Goal: Use online tool/utility: Use online tool/utility

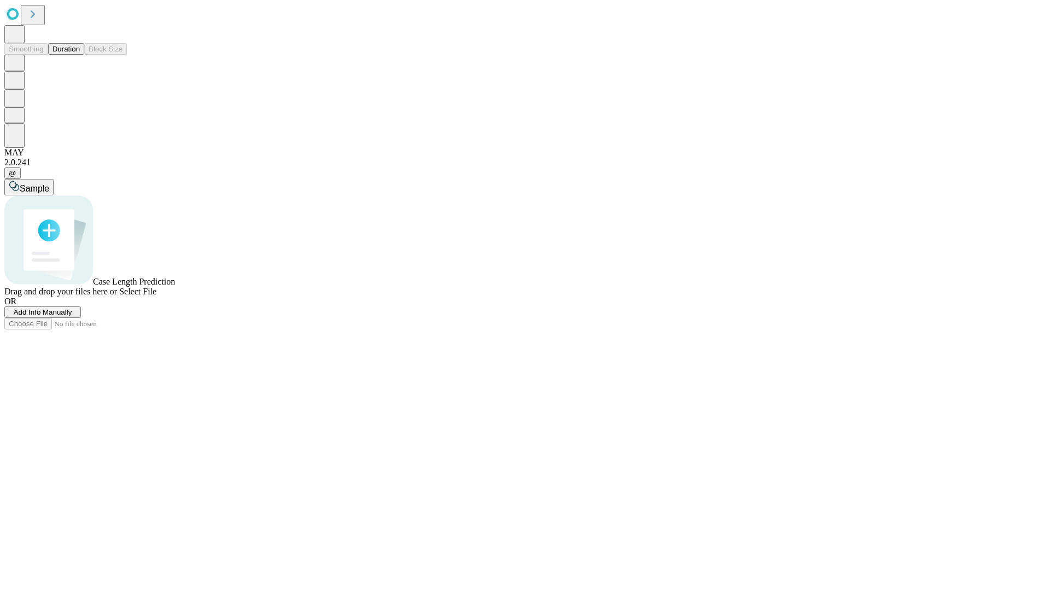
click at [80, 55] on button "Duration" at bounding box center [66, 48] width 36 height 11
click at [156, 296] on span "Select File" at bounding box center [137, 291] width 37 height 9
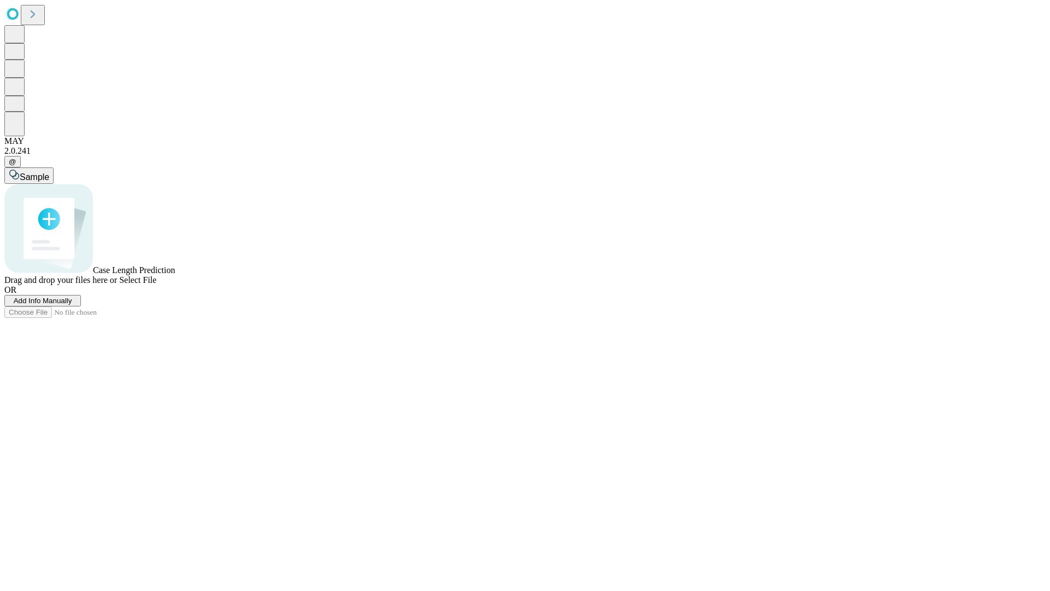
click at [156, 284] on span "Select File" at bounding box center [137, 279] width 37 height 9
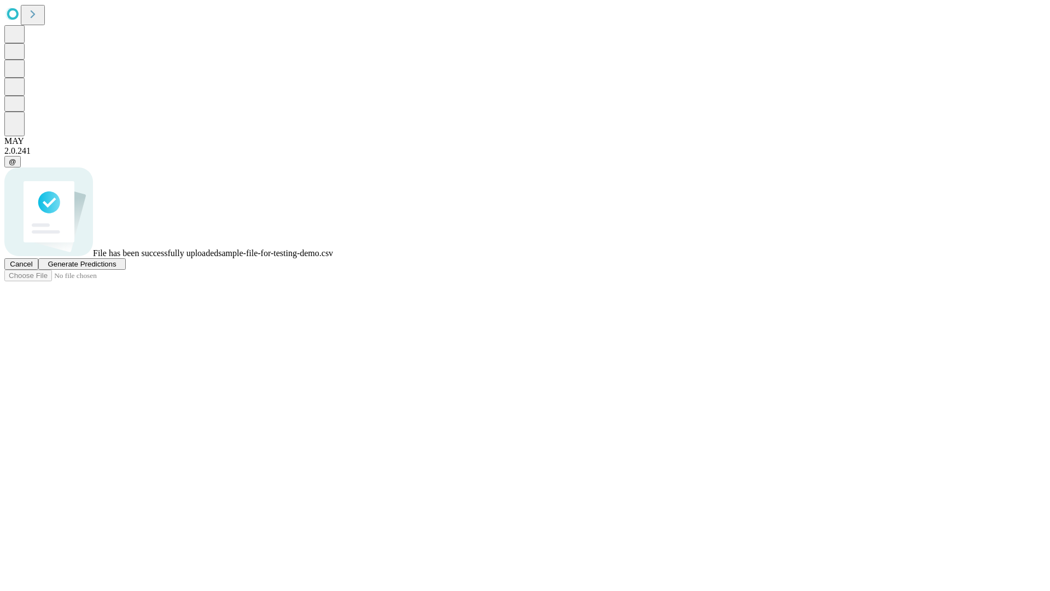
click at [116, 268] on span "Generate Predictions" at bounding box center [82, 264] width 68 height 8
